Goal: Transaction & Acquisition: Purchase product/service

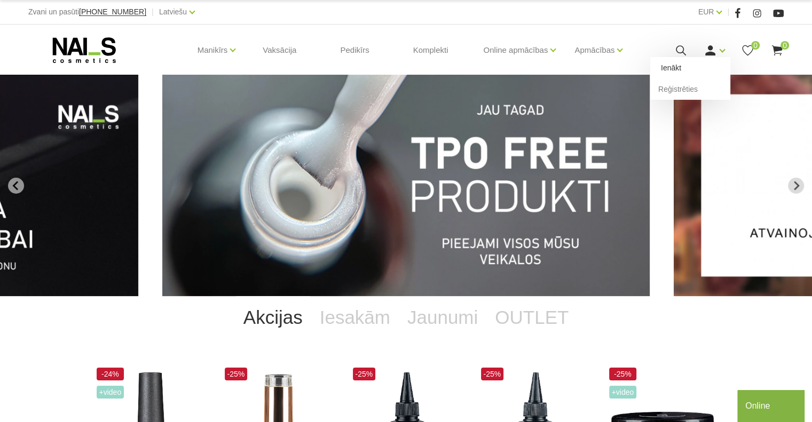
click at [689, 68] on link "Ienākt" at bounding box center [690, 67] width 80 height 21
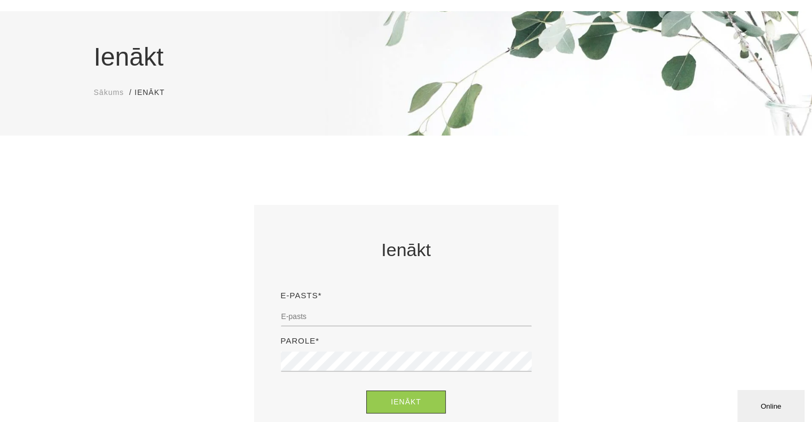
scroll to position [160, 0]
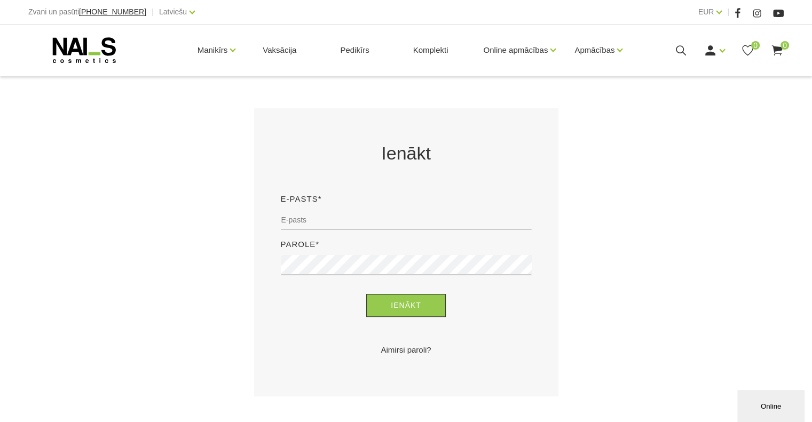
click at [306, 207] on div "E-pasts*" at bounding box center [406, 215] width 267 height 45
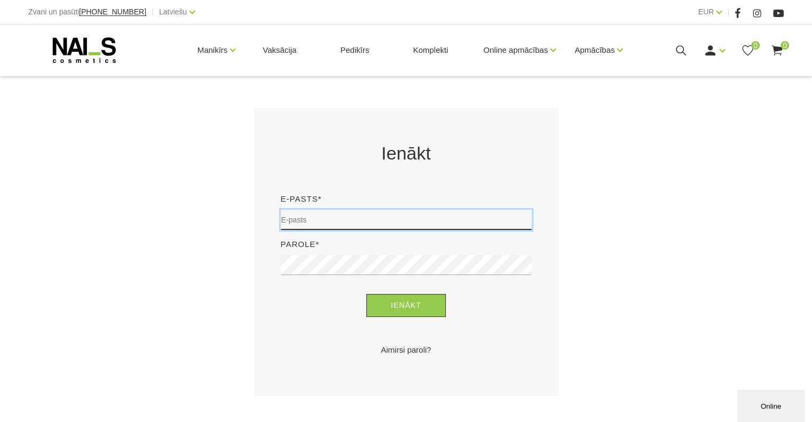
click at [302, 219] on input "email" at bounding box center [406, 220] width 251 height 20
type input "arin4ikt05@gmail.com"
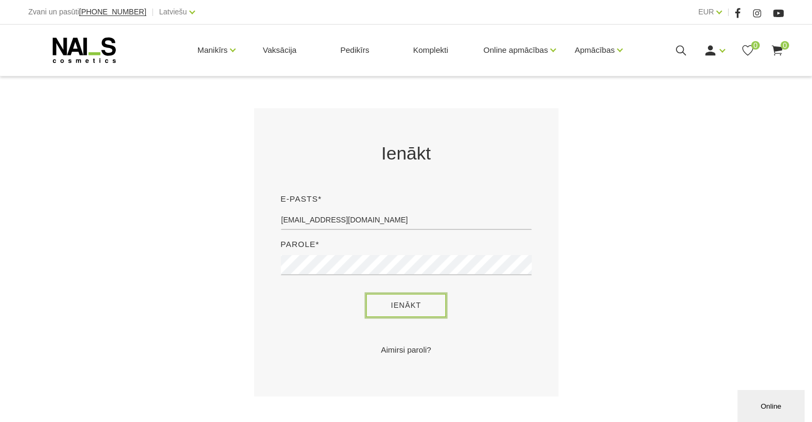
click at [410, 314] on button "Ienākt" at bounding box center [406, 305] width 80 height 23
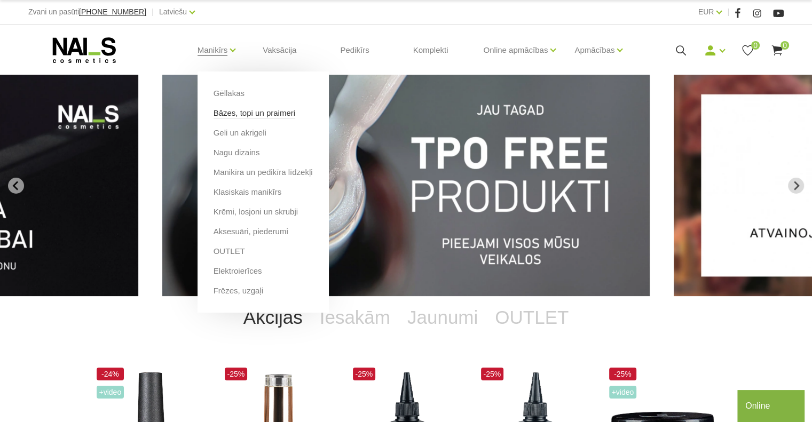
click at [233, 115] on link "Bāzes, topi un praimeri" at bounding box center [255, 113] width 82 height 12
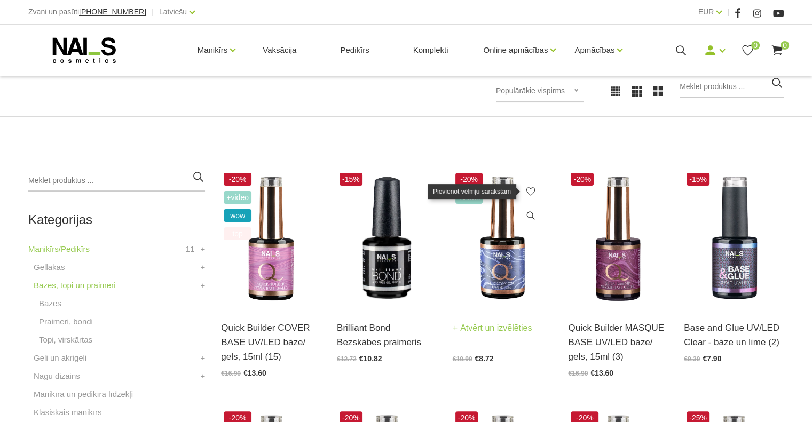
scroll to position [214, 0]
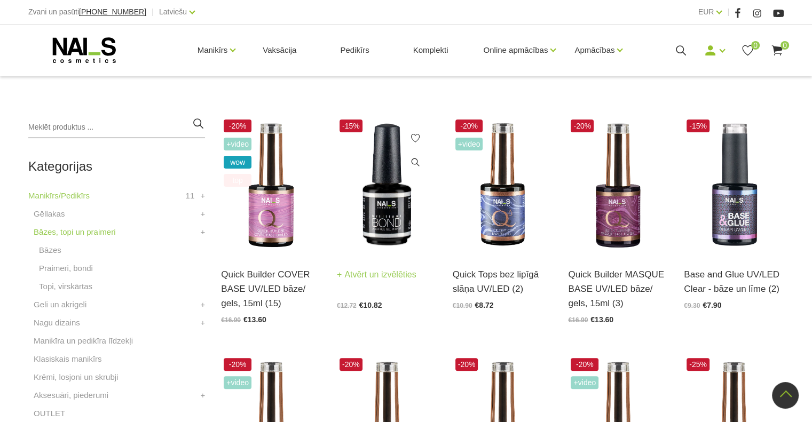
click at [389, 278] on link "Atvērt un izvēlēties" at bounding box center [377, 275] width 80 height 15
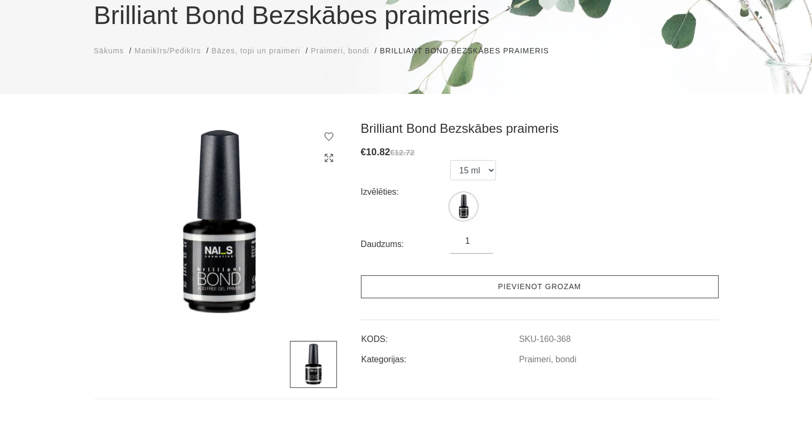
scroll to position [107, 0]
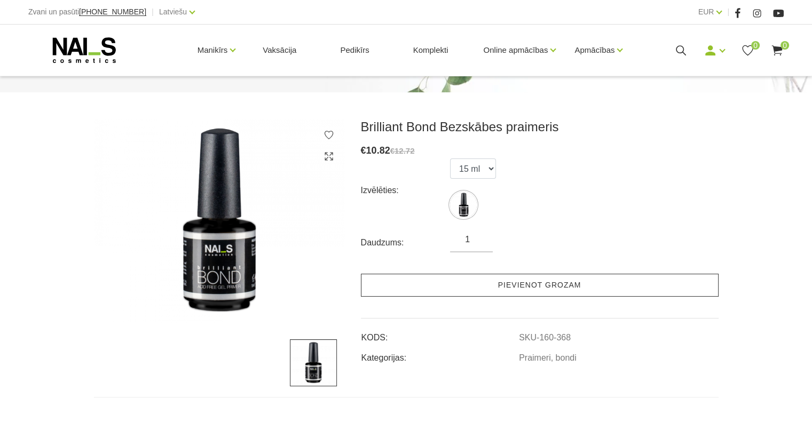
click at [434, 290] on link "Pievienot grozam" at bounding box center [540, 285] width 358 height 23
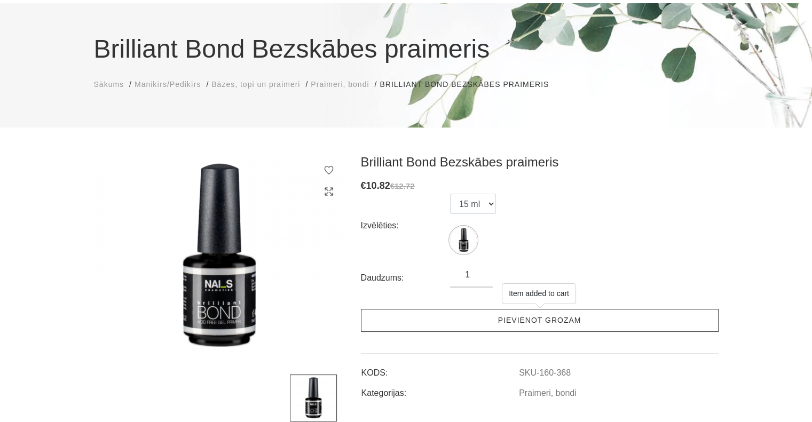
scroll to position [0, 0]
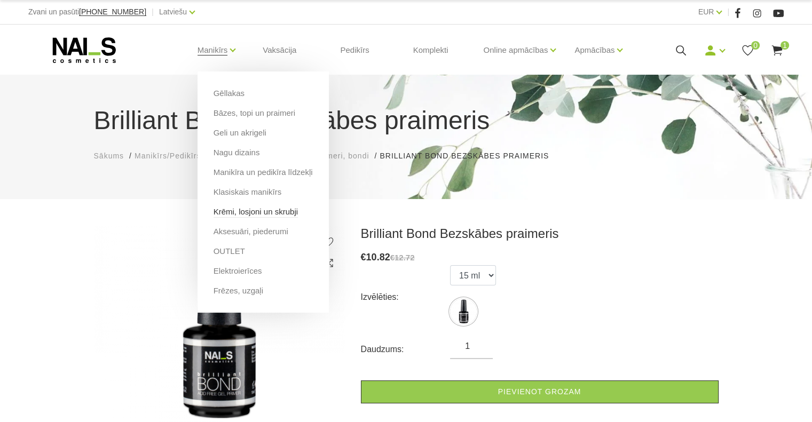
click at [263, 209] on link "Krēmi, losjoni un skrubji" at bounding box center [256, 212] width 84 height 12
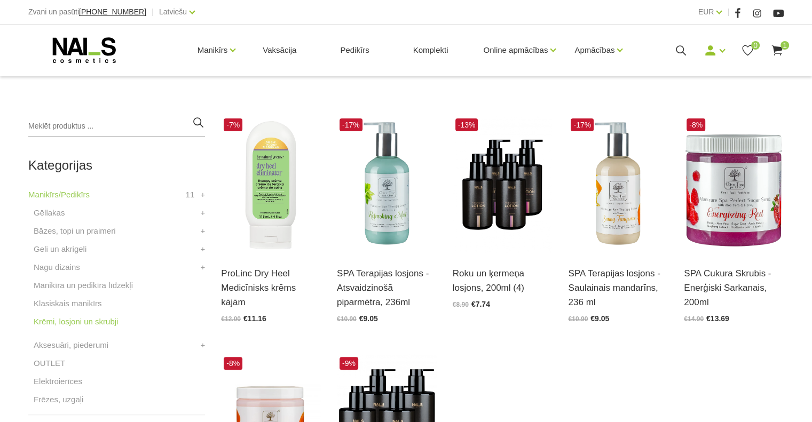
scroll to position [267, 0]
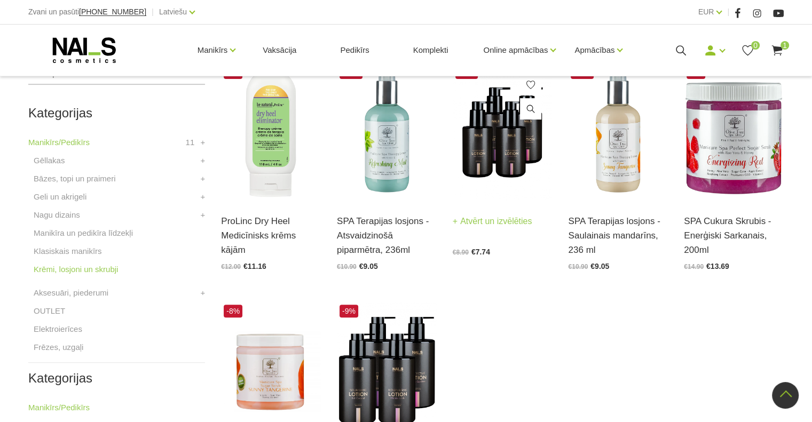
click at [483, 222] on link "Atvērt un izvēlēties" at bounding box center [493, 221] width 80 height 15
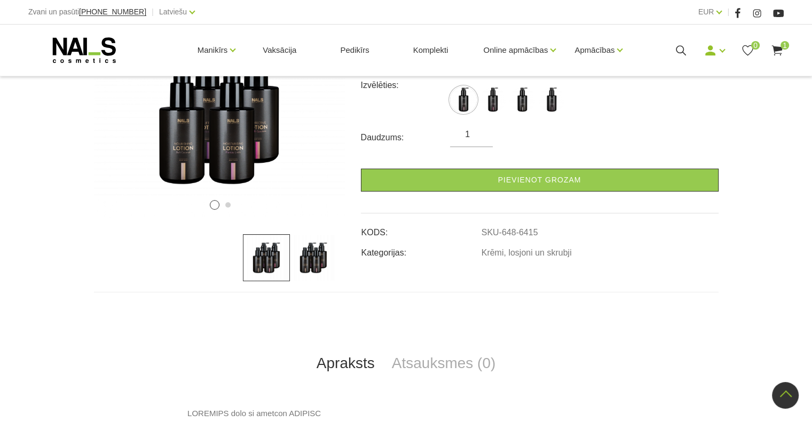
scroll to position [53, 0]
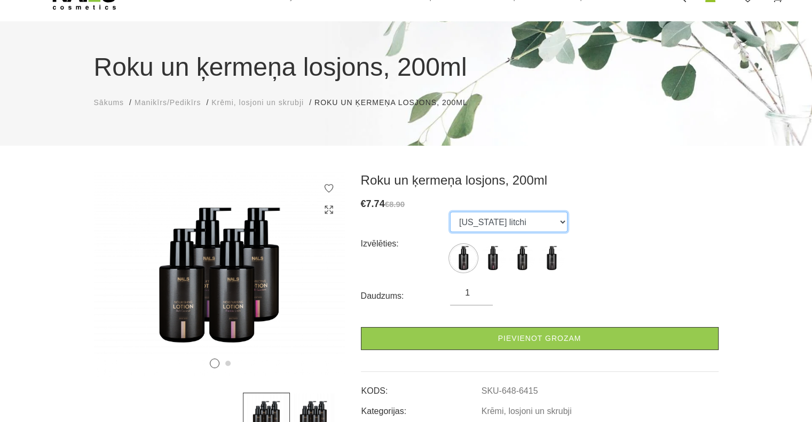
click at [526, 219] on select "[US_STATE] litchi Amalfi gardens [GEOGRAPHIC_DATA] coconut Monaco mist" at bounding box center [508, 222] width 117 height 20
click at [450, 212] on select "[US_STATE] litchi Amalfi gardens [GEOGRAPHIC_DATA] coconut Monaco mist" at bounding box center [508, 222] width 117 height 20
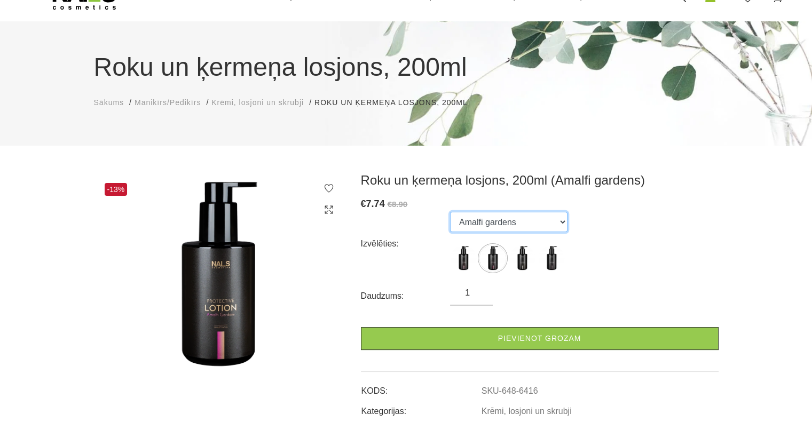
click at [524, 221] on select "Florida litchi Amalfi gardens Bali coconut Monaco mist" at bounding box center [508, 222] width 117 height 20
click at [450, 212] on select "Florida litchi Amalfi gardens Bali coconut Monaco mist" at bounding box center [508, 222] width 117 height 20
drag, startPoint x: 532, startPoint y: 215, endPoint x: 530, endPoint y: 225, distance: 9.8
click at [532, 215] on select "Florida litchi Amalfi gardens Bali coconut Monaco mist" at bounding box center [508, 222] width 117 height 20
click at [450, 212] on select "Florida litchi Amalfi gardens Bali coconut Monaco mist" at bounding box center [508, 222] width 117 height 20
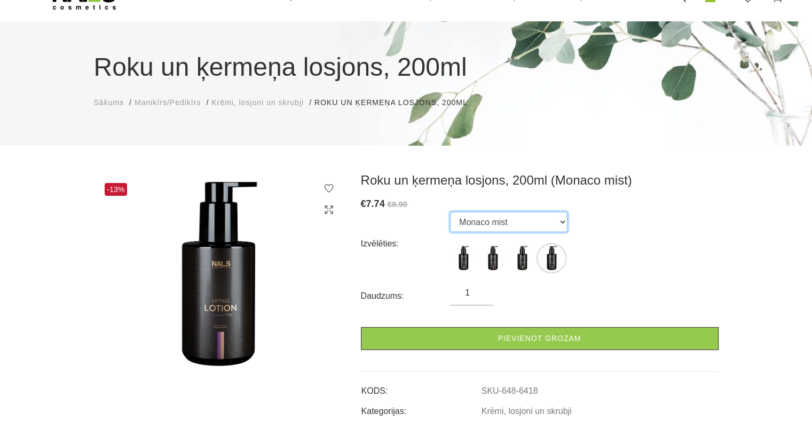
drag, startPoint x: 532, startPoint y: 222, endPoint x: 529, endPoint y: 227, distance: 6.7
click at [532, 222] on select "Florida litchi Amalfi gardens Bali coconut Monaco mist" at bounding box center [508, 222] width 117 height 20
select select "6415"
click at [450, 212] on select "Florida litchi Amalfi gardens Bali coconut Monaco mist" at bounding box center [508, 222] width 117 height 20
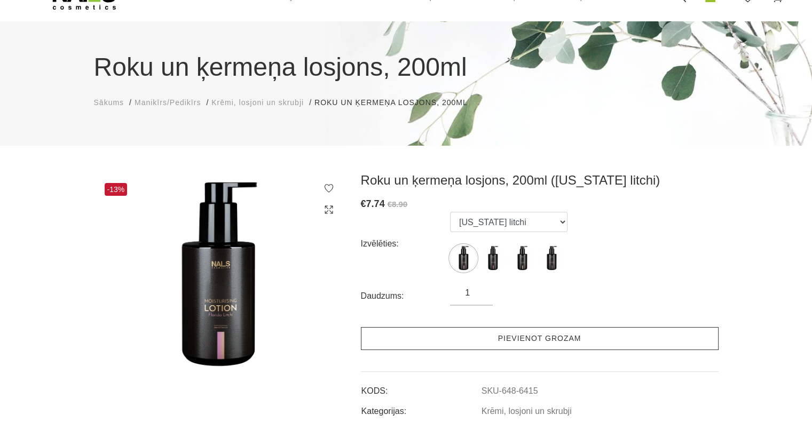
click at [551, 339] on link "Pievienot grozam" at bounding box center [540, 338] width 358 height 23
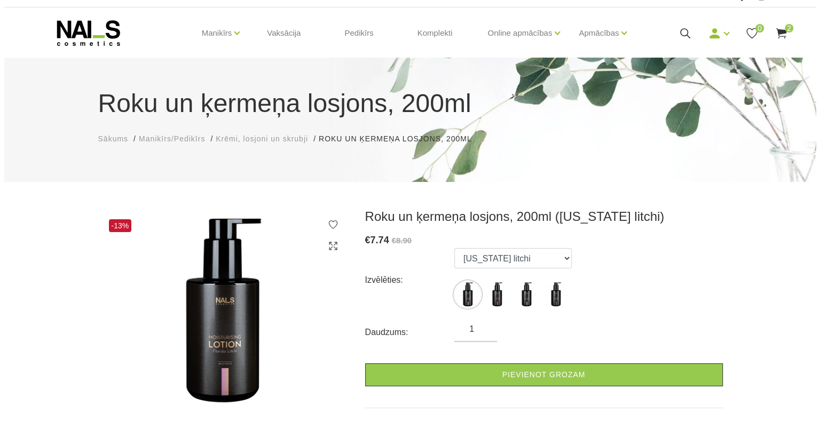
scroll to position [0, 0]
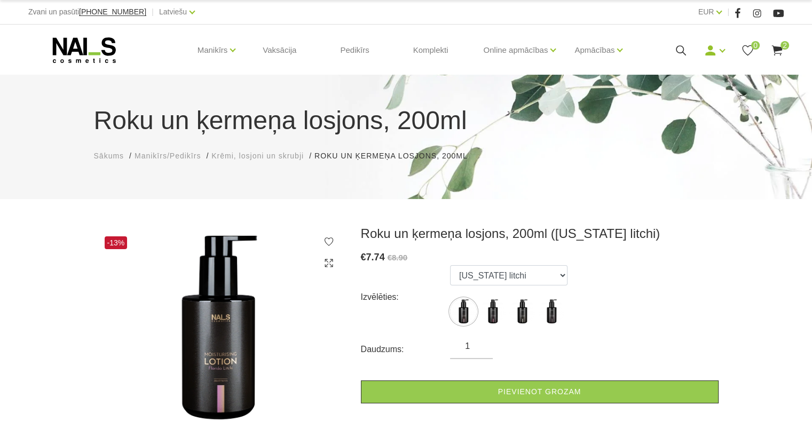
click at [778, 49] on use at bounding box center [777, 50] width 11 height 10
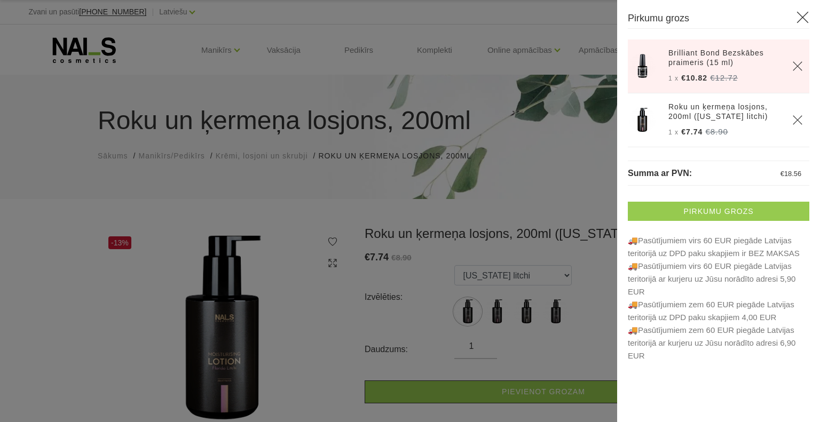
click at [745, 211] on link "Pirkumu grozs" at bounding box center [719, 211] width 182 height 19
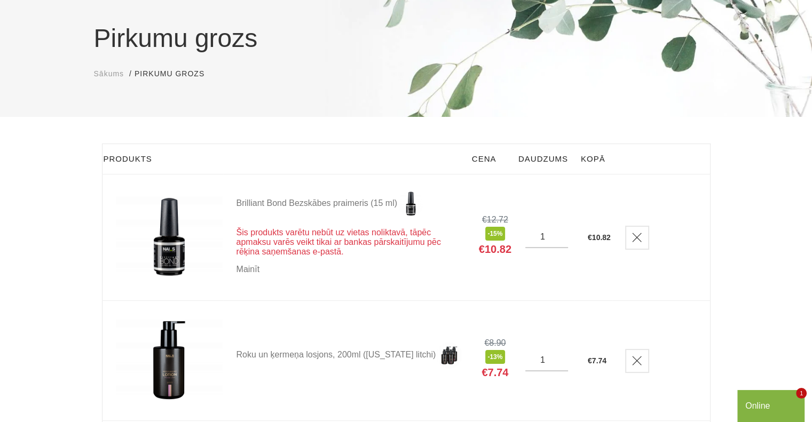
scroll to position [107, 0]
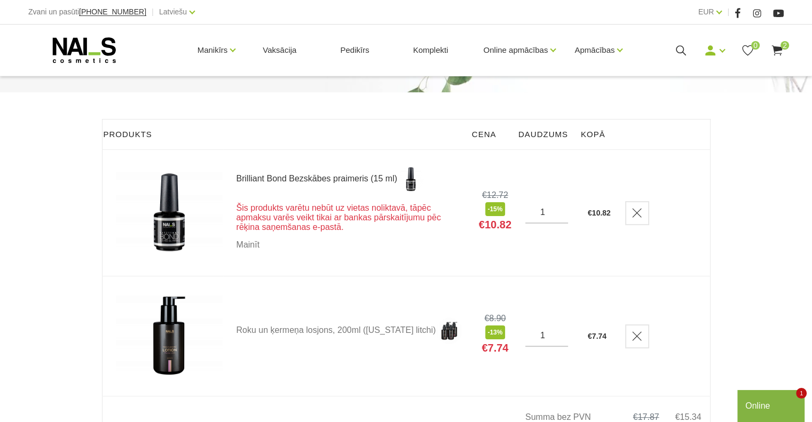
click at [363, 180] on link "Brilliant Bond Bezskābes praimeris (15 ml)" at bounding box center [351, 179] width 229 height 27
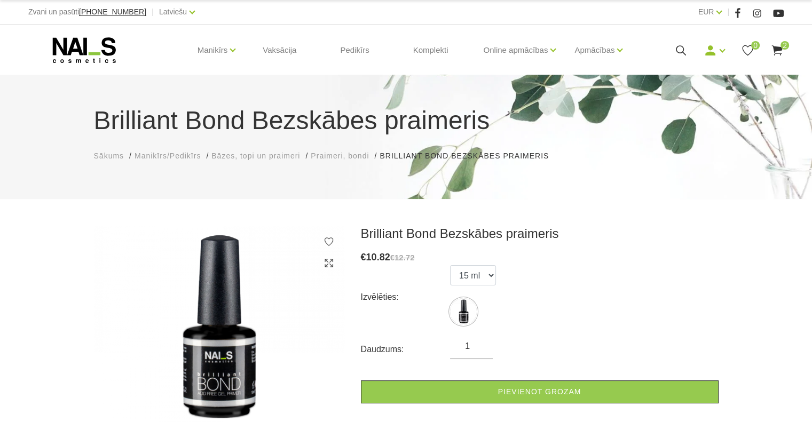
click at [779, 54] on icon at bounding box center [776, 50] width 13 height 13
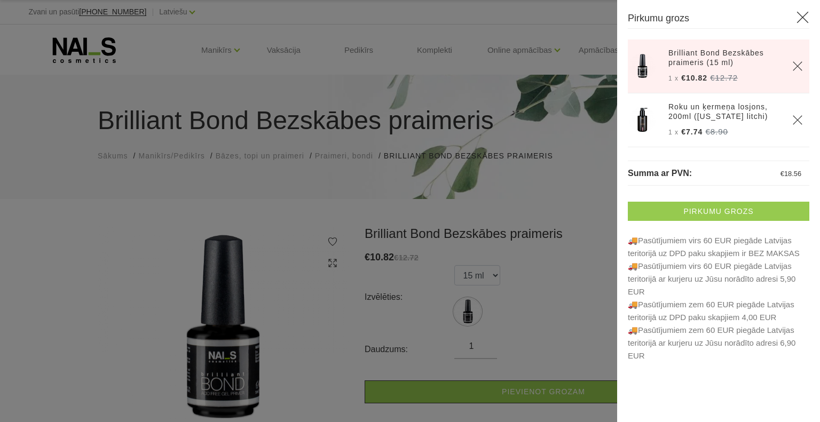
click at [747, 215] on link "Pirkumu grozs" at bounding box center [719, 211] width 182 height 19
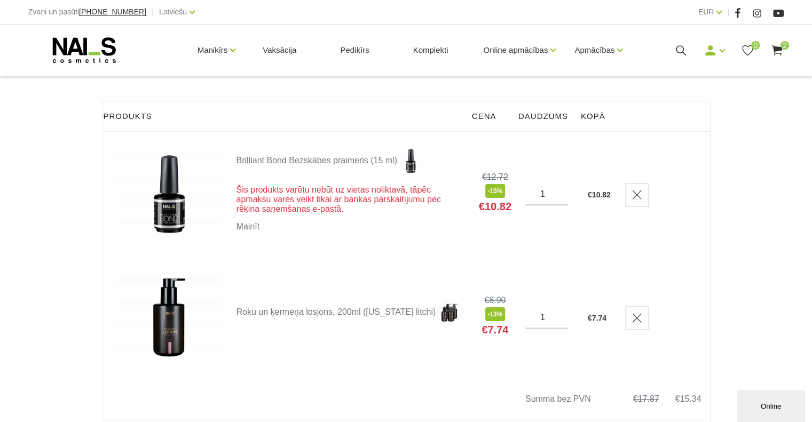
scroll to position [160, 0]
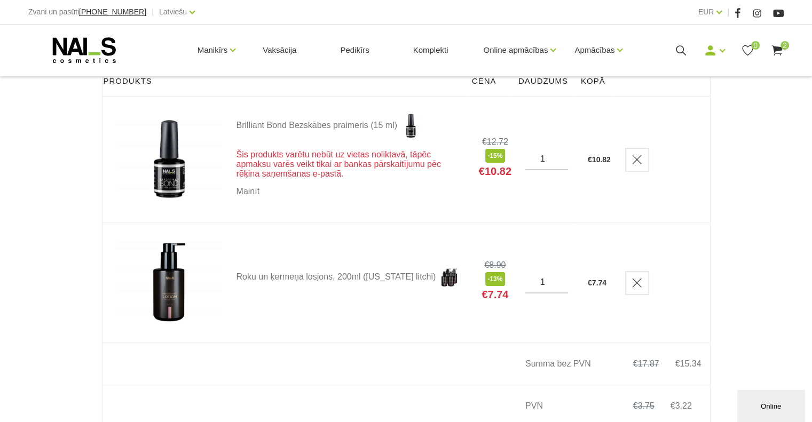
drag, startPoint x: 645, startPoint y: 162, endPoint x: 646, endPoint y: 175, distance: 13.4
click at [644, 162] on link "Delete" at bounding box center [637, 160] width 24 height 24
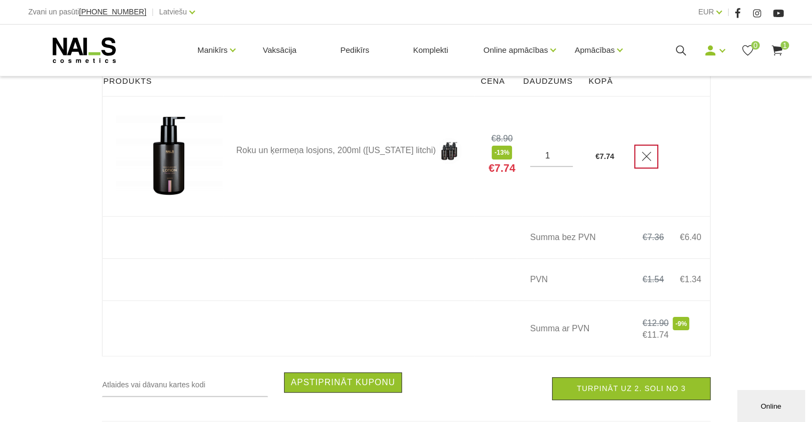
click at [650, 162] on link "Delete" at bounding box center [646, 157] width 24 height 24
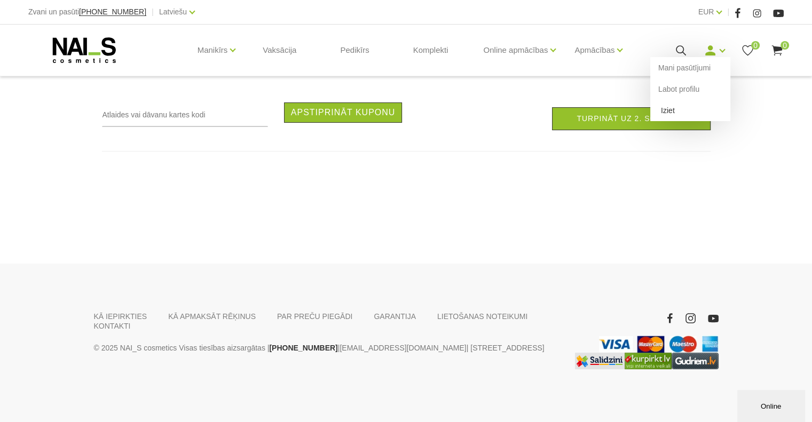
click at [661, 114] on link "Iziet" at bounding box center [690, 110] width 80 height 21
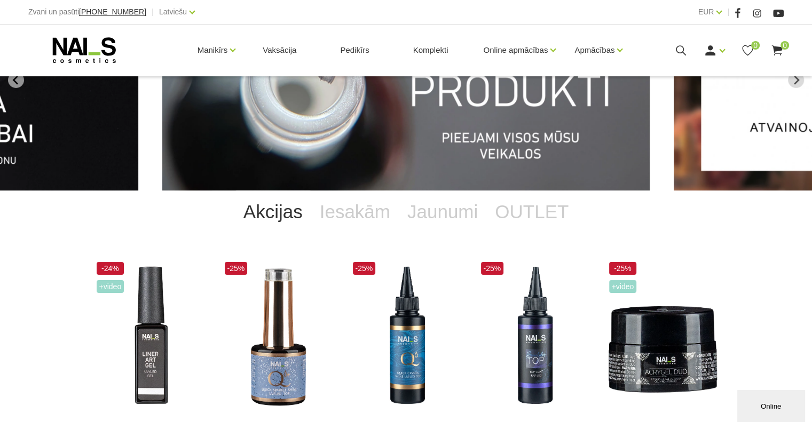
scroll to position [107, 0]
